Goal: Navigation & Orientation: Find specific page/section

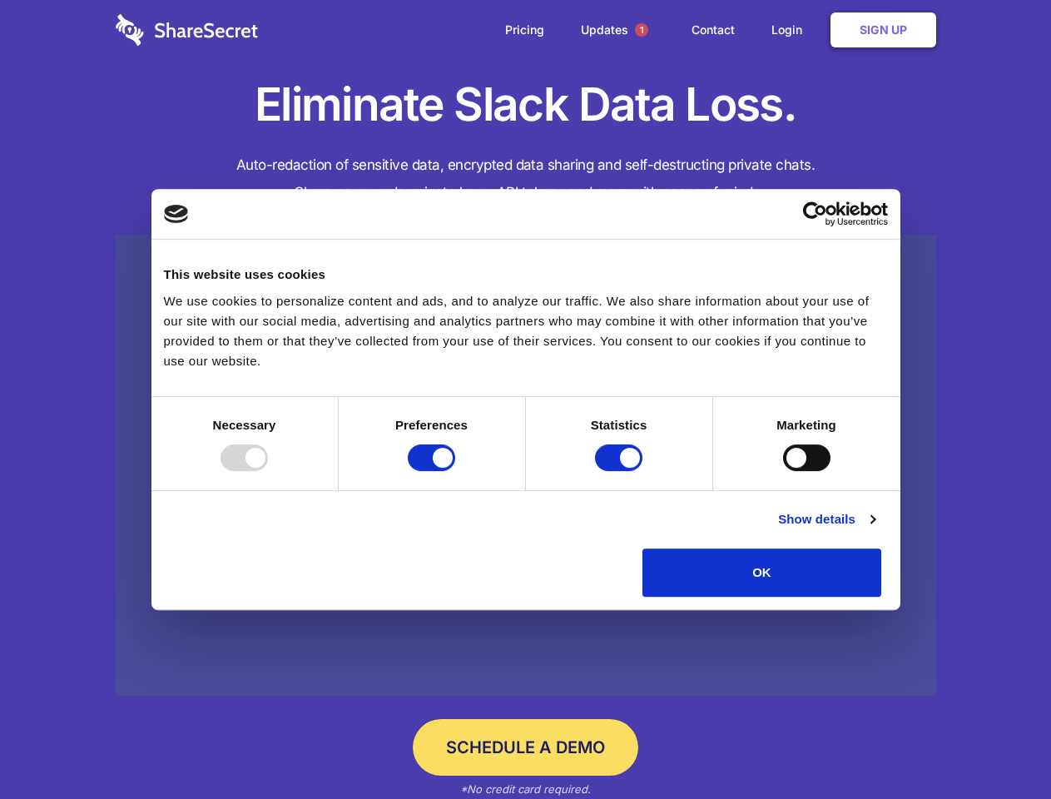
click at [268, 471] on div at bounding box center [244, 458] width 47 height 27
click at [455, 471] on input "Preferences" at bounding box center [431, 458] width 47 height 27
checkbox input "false"
click at [621, 471] on input "Statistics" at bounding box center [618, 458] width 47 height 27
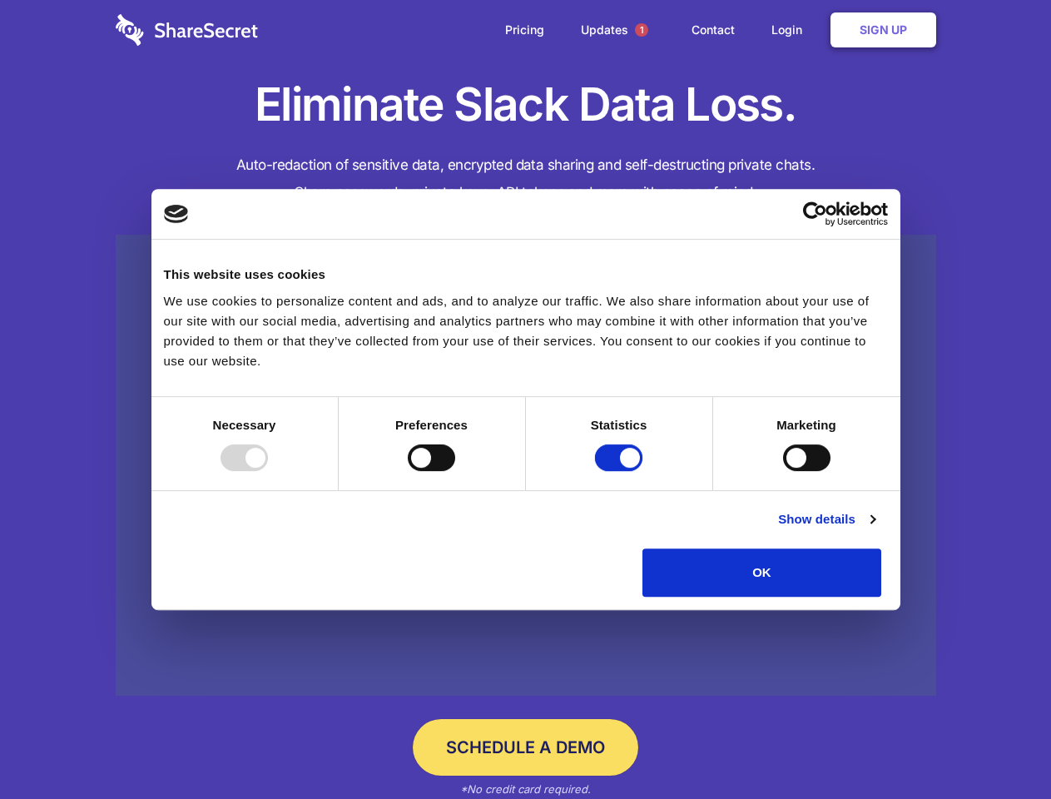
checkbox input "false"
click at [783, 471] on input "Marketing" at bounding box center [806, 458] width 47 height 27
checkbox input "true"
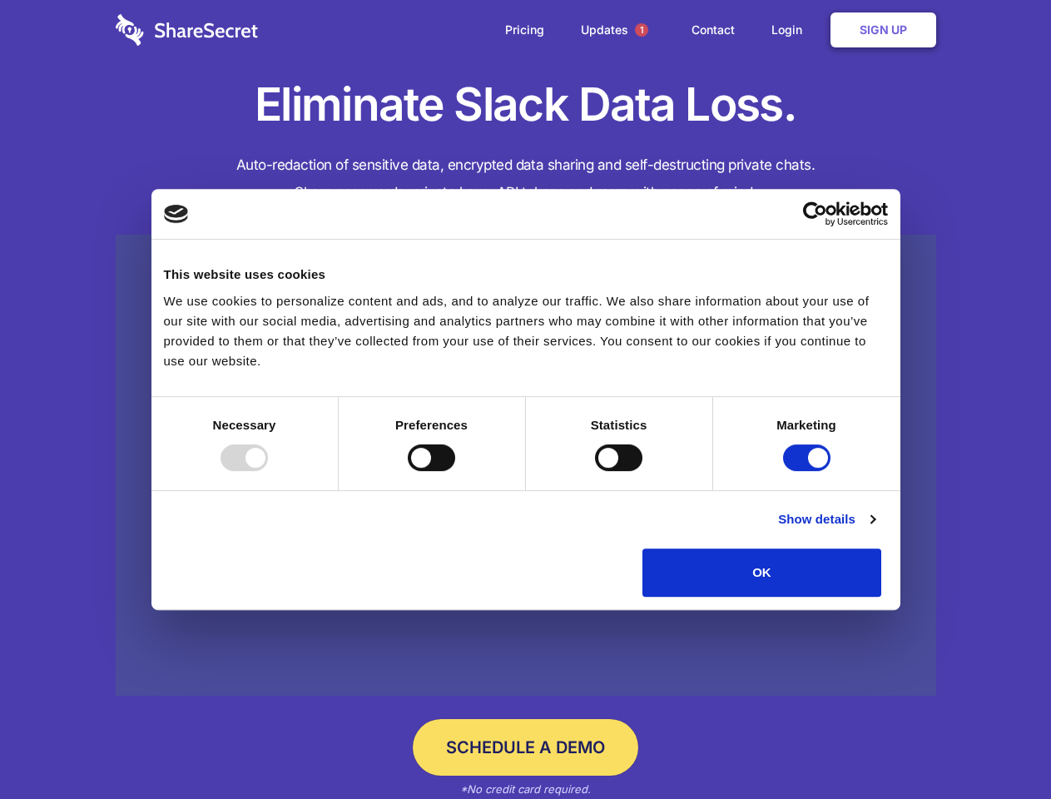
click at [875, 529] on link "Show details" at bounding box center [826, 519] width 97 height 20
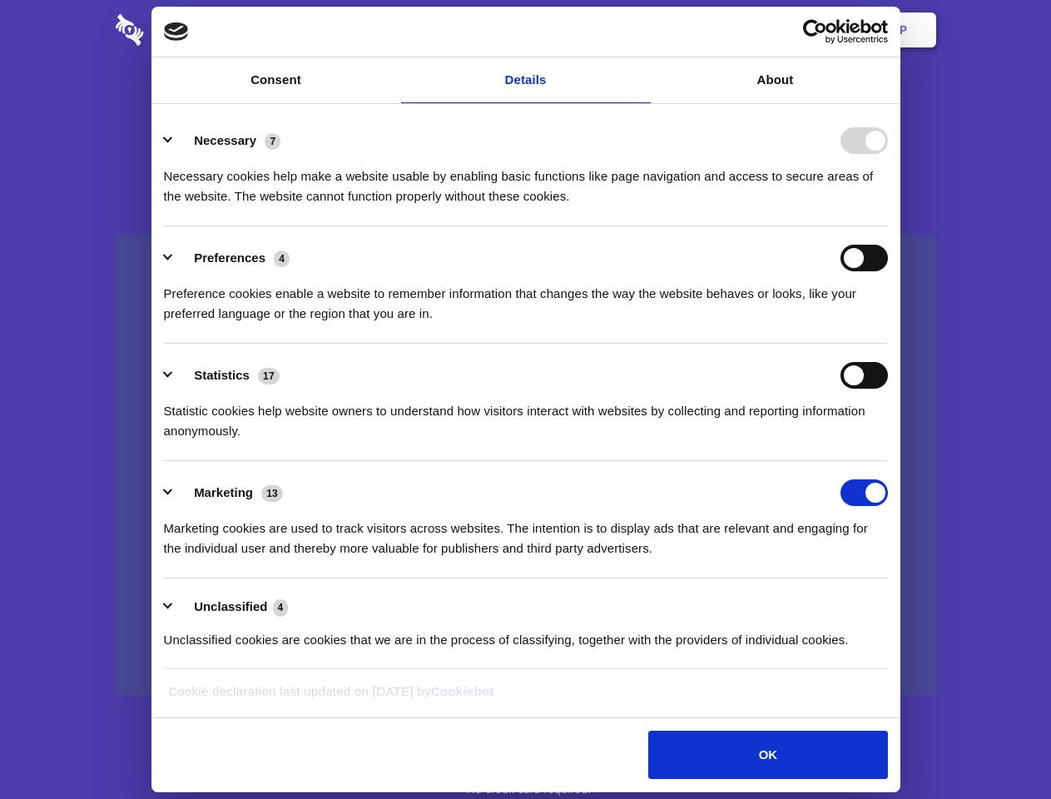
click at [888, 206] on div "Necessary cookies help make a website usable by enabling basic functions like p…" at bounding box center [526, 180] width 724 height 52
click at [641, 30] on span "1" at bounding box center [641, 29] width 13 height 13
